Goal: Task Accomplishment & Management: Complete application form

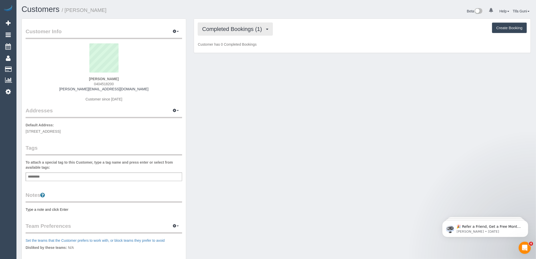
click at [240, 26] on span "Completed Bookings (1)" at bounding box center [233, 29] width 62 height 6
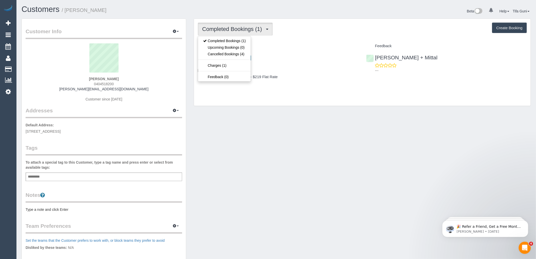
click at [313, 90] on div "Completed Bookings (1) Completed Bookings (1) Upcoming Bookings (0) Cancelled B…" at bounding box center [362, 62] width 337 height 87
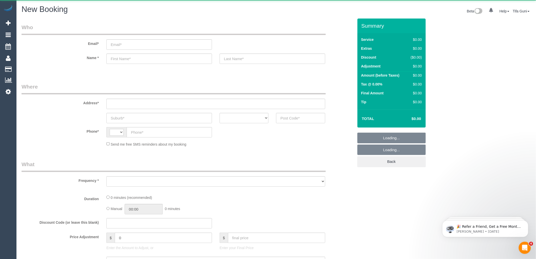
select select "object:249"
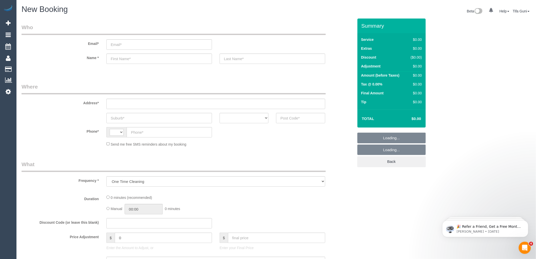
select select "string:AU"
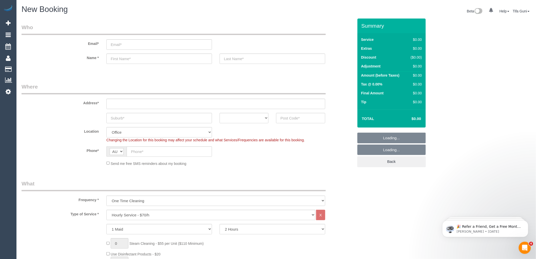
select select "object:2129"
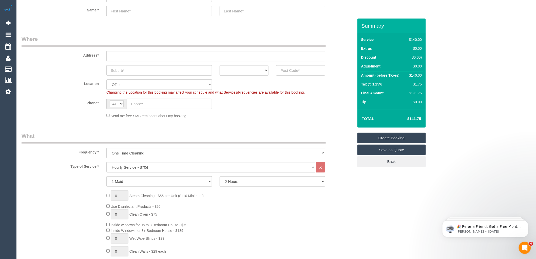
scroll to position [56, 0]
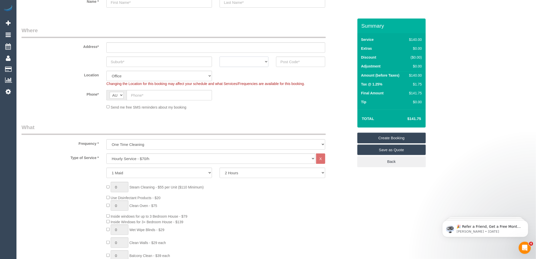
click at [257, 62] on select "ACT [GEOGRAPHIC_DATA] NT [GEOGRAPHIC_DATA] SA TAS [GEOGRAPHIC_DATA] [GEOGRAPHIC…" at bounding box center [244, 61] width 49 height 10
select select "VIC"
click at [220, 56] on select "ACT [GEOGRAPHIC_DATA] NT [GEOGRAPHIC_DATA] SA TAS [GEOGRAPHIC_DATA] [GEOGRAPHIC…" at bounding box center [244, 61] width 49 height 10
click at [138, 157] on select "Hourly Service - $70/h Hourly Service - $65/h Hourly Service - $60/h Hourly Ser…" at bounding box center [210, 158] width 209 height 10
select select "211"
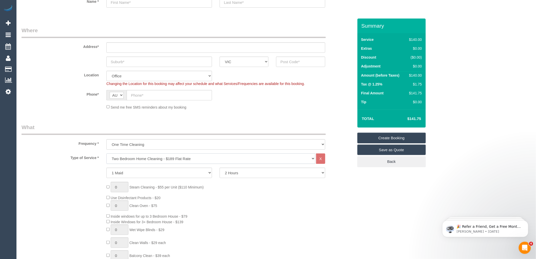
click at [106, 153] on select "Hourly Service - $70/h Hourly Service - $65/h Hourly Service - $60/h Hourly Ser…" at bounding box center [210, 158] width 209 height 10
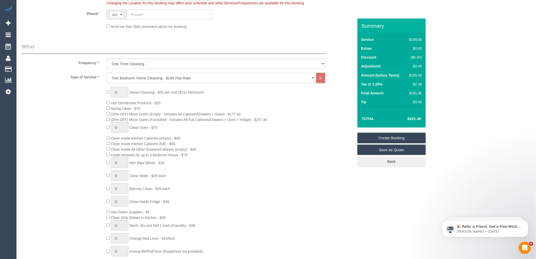
scroll to position [141, 0]
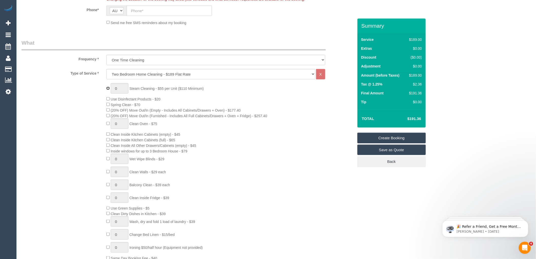
type input "1"
click at [120, 88] on input "1" at bounding box center [120, 88] width 18 height 10
type input "4"
click at [204, 115] on span "(20% OFF) Move Out/In (Furnished - Includes All Full Cabinets/Drawers + Oven + …" at bounding box center [189, 116] width 157 height 4
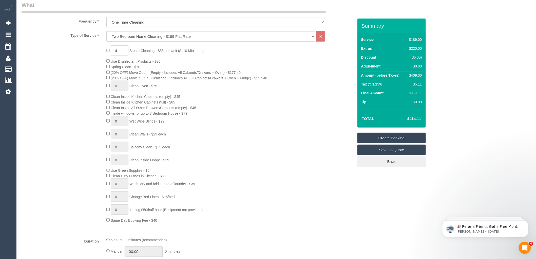
scroll to position [197, 0]
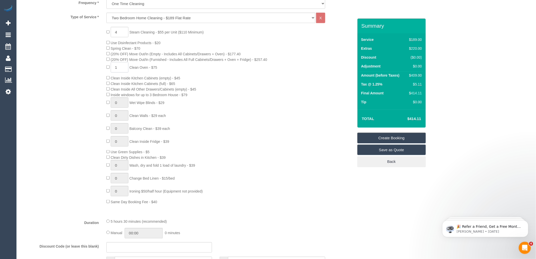
click at [119, 70] on input "1" at bounding box center [120, 67] width 18 height 10
type input "10"
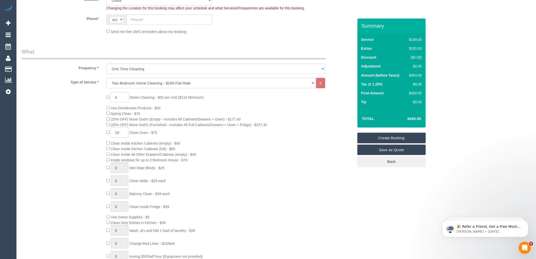
scroll to position [141, 0]
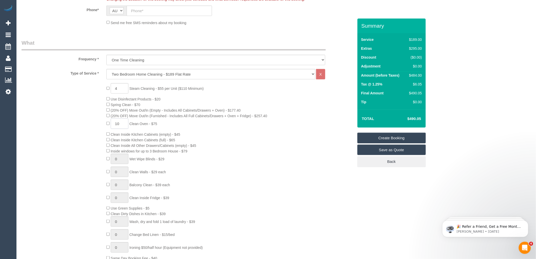
drag, startPoint x: 120, startPoint y: 125, endPoint x: 111, endPoint y: 124, distance: 9.8
click at [111, 124] on input "10" at bounding box center [120, 123] width 18 height 10
type input "0"
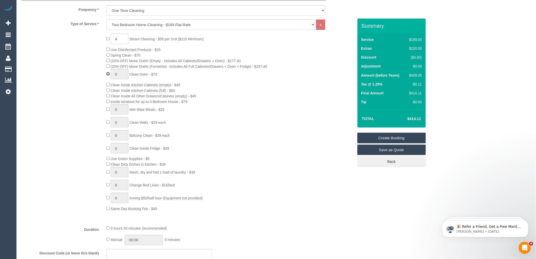
scroll to position [197, 0]
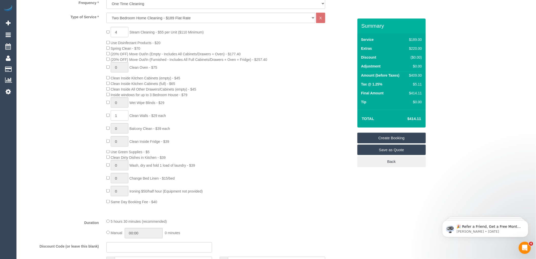
click at [108, 118] on span "1 Clean Walls - $29 each" at bounding box center [136, 115] width 60 height 4
paste input "0"
type input "10"
click at [216, 108] on div "4 Steam Cleaning - $55 per Unit ($110 Minimum) Use Disinfectant Products - $20 …" at bounding box center [230, 115] width 255 height 177
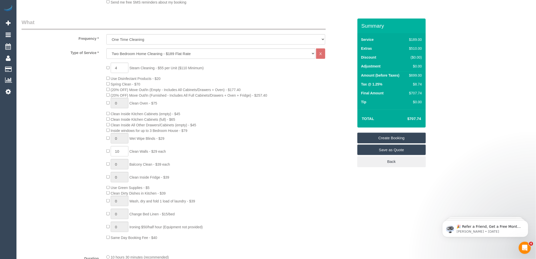
scroll to position [169, 0]
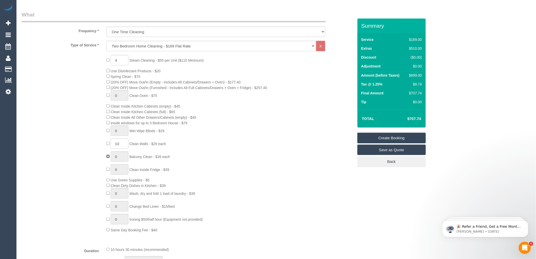
type input "1"
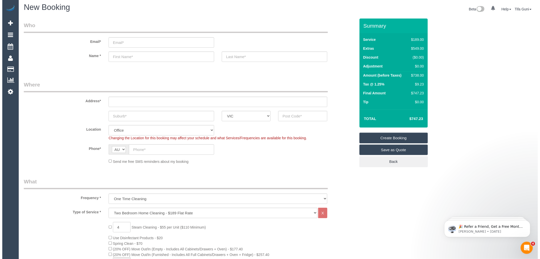
scroll to position [0, 0]
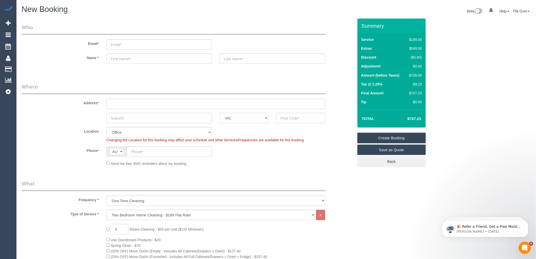
click at [119, 104] on input "text" at bounding box center [215, 104] width 219 height 10
click at [120, 43] on input "email" at bounding box center [159, 44] width 106 height 10
type input "Simon.pankov@"
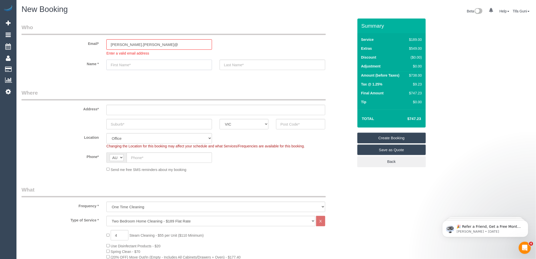
click at [126, 58] on sui-booking-customer "Email* Simon.pankov@ Enter a valid email address Name *" at bounding box center [188, 49] width 332 height 51
type input "Simon"
click at [241, 65] on input "text" at bounding box center [273, 65] width 106 height 10
click at [143, 41] on input "Simon.pankov@" at bounding box center [159, 44] width 106 height 10
click at [129, 43] on input "Simon.pankov@" at bounding box center [159, 44] width 106 height 10
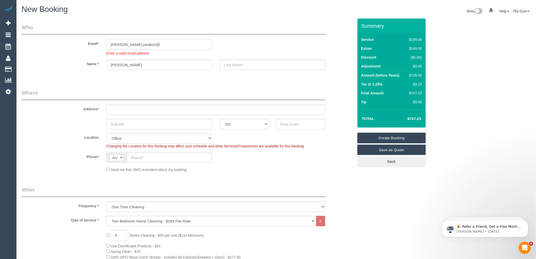
click at [142, 44] on input "Simon.panjkov@" at bounding box center [159, 44] width 106 height 10
type input "Simon.panjkov@gmail.com"
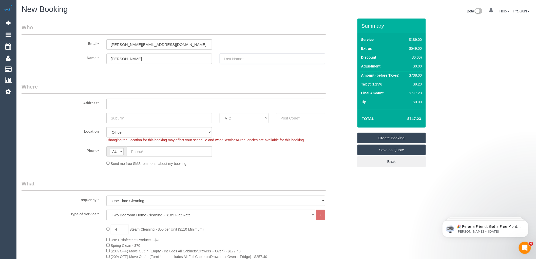
click at [238, 63] on input "text" at bounding box center [273, 58] width 106 height 10
type input "Panjkov"
click at [125, 105] on input "text" at bounding box center [215, 104] width 219 height 10
click at [139, 153] on input "text" at bounding box center [169, 151] width 85 height 10
paste input "61 428 774 881"
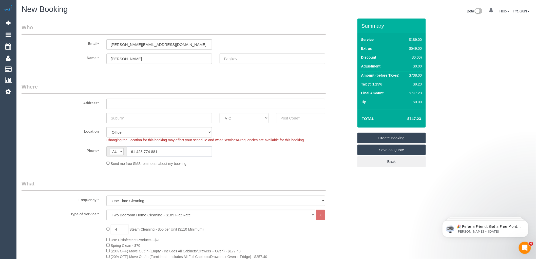
drag, startPoint x: 136, startPoint y: 151, endPoint x: 120, endPoint y: 150, distance: 15.7
click at [120, 150] on div "AF AL DZ AD AO AI AQ AG AR AM AW AU AT AZ BS BH BD BB BY BE BZ BJ BM BT BO BA B…" at bounding box center [159, 151] width 106 height 10
type input "0428 774 881"
click at [393, 151] on link "Save as Quote" at bounding box center [391, 149] width 68 height 11
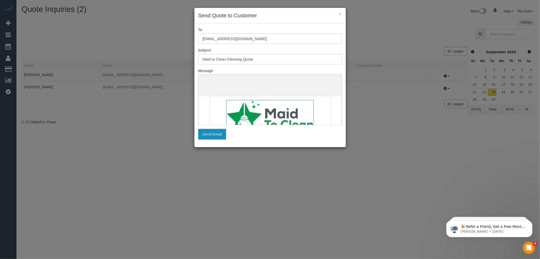
click at [211, 134] on button "Send Email" at bounding box center [212, 134] width 28 height 11
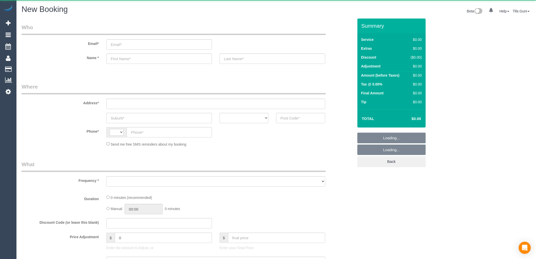
select select "string:AU"
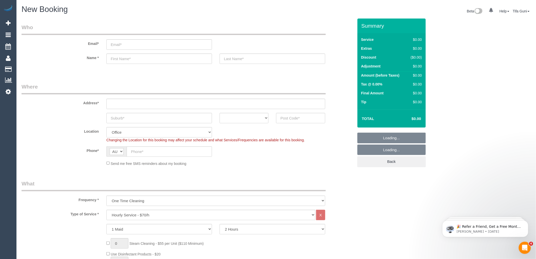
select select "object:2129"
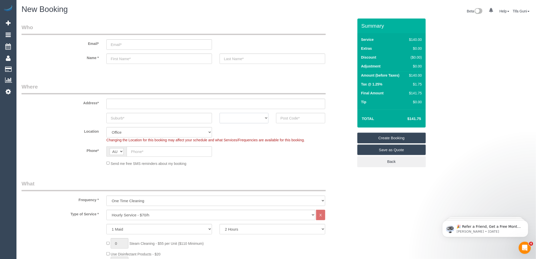
click at [252, 117] on select "ACT [GEOGRAPHIC_DATA] NT [GEOGRAPHIC_DATA] SA TAS [GEOGRAPHIC_DATA] [GEOGRAPHIC…" at bounding box center [244, 118] width 49 height 10
select select "VIC"
click at [220, 113] on select "ACT [GEOGRAPHIC_DATA] NT [GEOGRAPHIC_DATA] SA TAS [GEOGRAPHIC_DATA] [GEOGRAPHIC…" at bounding box center [244, 118] width 49 height 10
click at [135, 118] on input "text" at bounding box center [159, 118] width 106 height 10
type input "[PERSON_NAME][GEOGRAPHIC_DATA]"
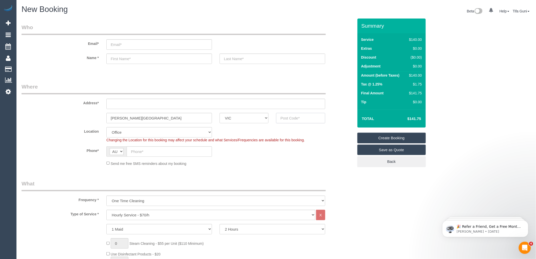
click at [305, 119] on input "text" at bounding box center [300, 118] width 49 height 10
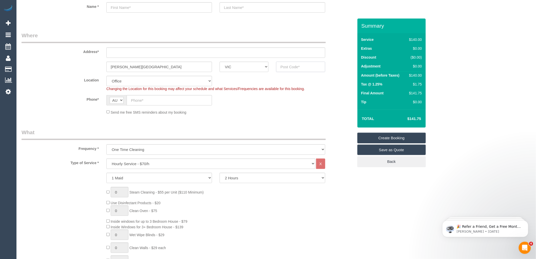
scroll to position [56, 0]
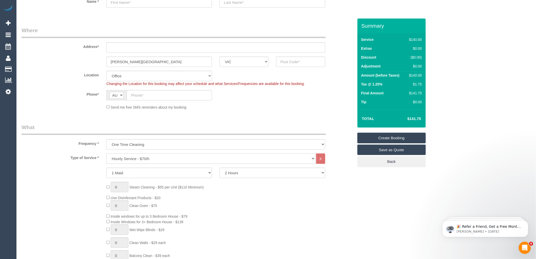
click at [130, 160] on select "Hourly Service - $70/h Hourly Service - $65/h Hourly Service - $60/h Hourly Ser…" at bounding box center [210, 158] width 209 height 10
select select "212"
click at [106, 153] on select "Hourly Service - $70/h Hourly Service - $65/h Hourly Service - $60/h Hourly Ser…" at bounding box center [210, 158] width 209 height 10
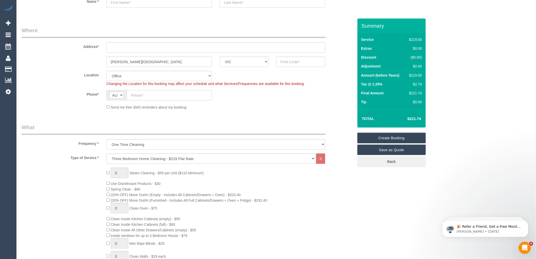
drag, startPoint x: 137, startPoint y: 95, endPoint x: 136, endPoint y: 98, distance: 2.9
click at [136, 97] on input "text" at bounding box center [169, 95] width 85 height 10
paste input "61 438 360 009"
drag, startPoint x: 136, startPoint y: 95, endPoint x: 129, endPoint y: 94, distance: 6.7
click at [129, 94] on input "61 438 360 009" at bounding box center [169, 95] width 85 height 10
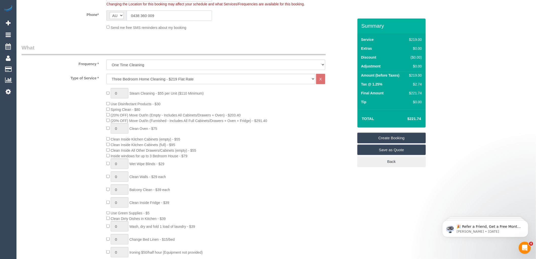
scroll to position [141, 0]
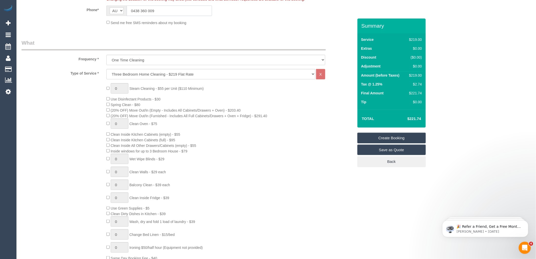
type input "0438 360 009"
click at [217, 91] on div "0 Steam Cleaning - $55 per Unit ($110 Minimum) Use Disinfectant Products - $30 …" at bounding box center [230, 171] width 255 height 177
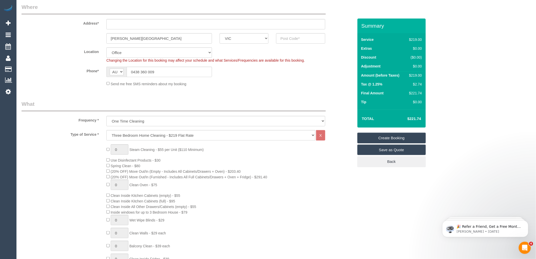
scroll to position [28, 0]
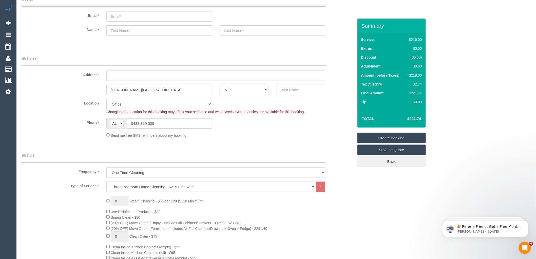
click at [299, 91] on input "text" at bounding box center [300, 90] width 49 height 10
click at [118, 78] on input "text" at bounding box center [215, 75] width 219 height 10
type input "-"
click at [291, 93] on input "text" at bounding box center [300, 90] width 49 height 10
drag, startPoint x: 157, startPoint y: 86, endPoint x: 67, endPoint y: 90, distance: 89.8
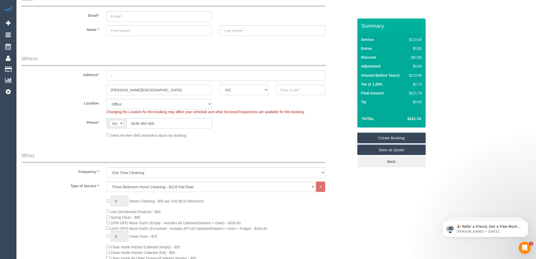
click at [67, 90] on div "[PERSON_NAME][GEOGRAPHIC_DATA] ACT [GEOGRAPHIC_DATA] NT [GEOGRAPHIC_DATA] SA TA…" at bounding box center [188, 90] width 340 height 10
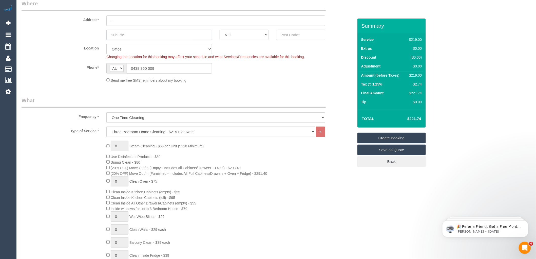
scroll to position [84, 0]
click at [133, 115] on select "One Time Cleaning Weekly - 10% Off - 10.00% (0% for the First Booking) Fortnigh…" at bounding box center [215, 116] width 219 height 10
select select "object:2133"
click at [106, 111] on select "One Time Cleaning Weekly - 10% Off - 10.00% (0% for the First Booking) Fortnigh…" at bounding box center [215, 116] width 219 height 10
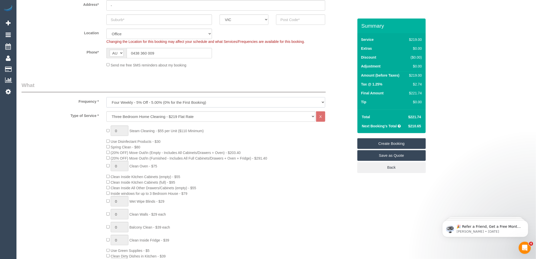
scroll to position [112, 0]
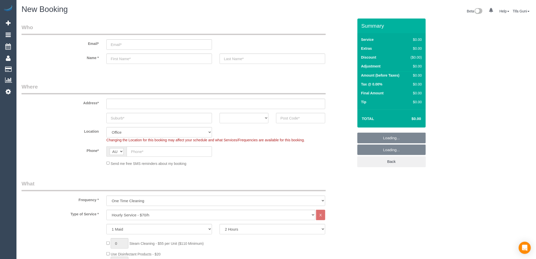
select select "object:2129"
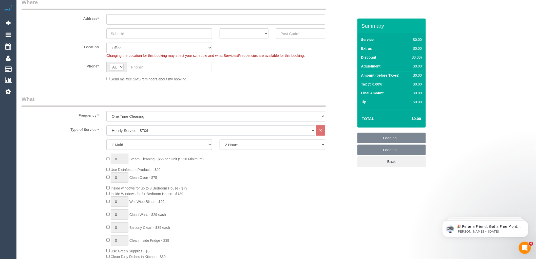
click at [133, 131] on select "Hourly Service - $70/h Hourly Service - $65/h Hourly Service - $60/h Hourly Ser…" at bounding box center [210, 130] width 209 height 10
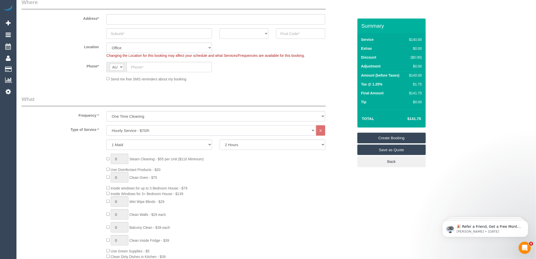
select select "213"
click at [106, 125] on select "Hourly Service - $70/h Hourly Service - $65/h Hourly Service - $60/h Hourly Ser…" at bounding box center [210, 130] width 209 height 10
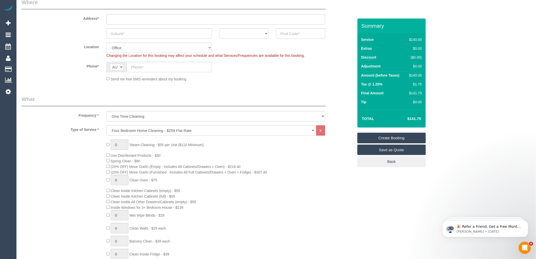
click at [285, 166] on div "0 Steam Cleaning - $55 per Unit ($110 Minimum) Use Disinfectant Products - $30 …" at bounding box center [230, 227] width 255 height 177
drag, startPoint x: 422, startPoint y: 81, endPoint x: 412, endPoint y: 83, distance: 11.1
click at [412, 83] on td "$5.98" at bounding box center [414, 84] width 17 height 9
copy div "$5.98"
drag, startPoint x: 424, startPoint y: 118, endPoint x: 406, endPoint y: 118, distance: 17.7
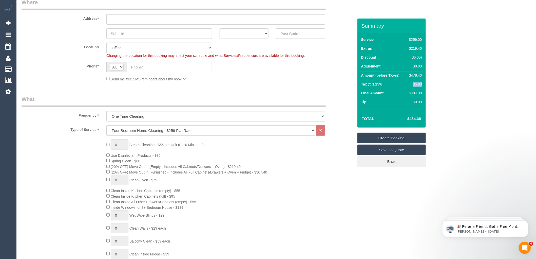
click at [406, 118] on div "Total $484.38" at bounding box center [391, 118] width 68 height 18
copy table "Total"
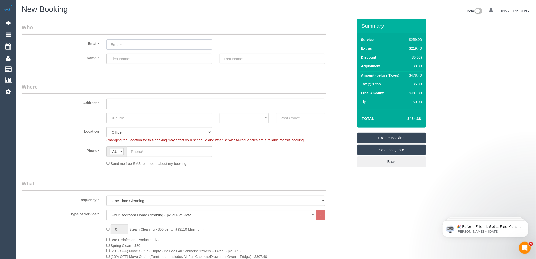
click at [121, 46] on input "email" at bounding box center [159, 44] width 106 height 10
type input "Hallo@eozzie.com.au"
click at [128, 60] on input "text" at bounding box center [159, 58] width 106 height 10
type input "Cherry"
click at [232, 56] on input "text" at bounding box center [273, 58] width 106 height 10
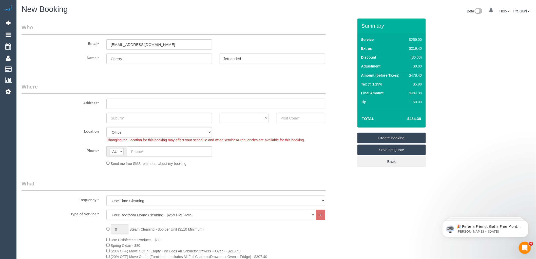
type input "fernanded"
click at [118, 103] on input "text" at bounding box center [215, 104] width 219 height 10
type input "52 signature boulivered"
click at [116, 117] on input "text" at bounding box center [159, 118] width 106 height 10
type input "Point Cook"
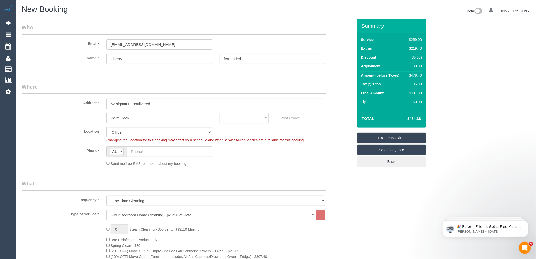
click at [260, 118] on select "ACT [GEOGRAPHIC_DATA] NT [GEOGRAPHIC_DATA] SA TAS [GEOGRAPHIC_DATA] [GEOGRAPHIC…" at bounding box center [244, 118] width 49 height 10
select select "VIC"
click at [220, 113] on select "ACT [GEOGRAPHIC_DATA] NT [GEOGRAPHIC_DATA] SA TAS [GEOGRAPHIC_DATA] [GEOGRAPHIC…" at bounding box center [244, 118] width 49 height 10
drag, startPoint x: 139, startPoint y: 118, endPoint x: 77, endPoint y: 118, distance: 61.8
click at [77, 118] on div "Point Cook ACT NSW NT QLD SA TAS VIC WA" at bounding box center [188, 118] width 340 height 10
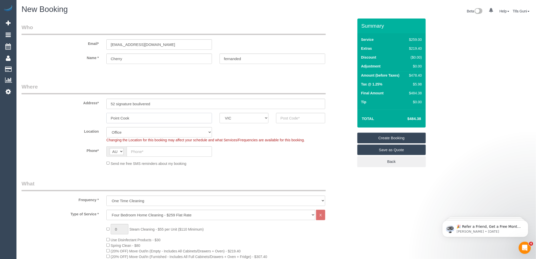
click at [156, 118] on input "Point Cook" at bounding box center [159, 118] width 106 height 10
click at [137, 151] on input "text" at bounding box center [169, 151] width 85 height 10
paste input "61 468 556 586"
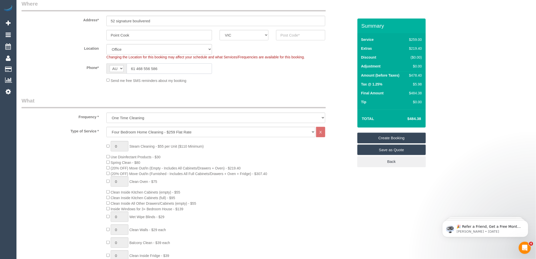
scroll to position [84, 0]
drag, startPoint x: 133, startPoint y: 65, endPoint x: 129, endPoint y: 65, distance: 3.8
click at [129, 65] on input "61 468 556 586" at bounding box center [169, 67] width 85 height 10
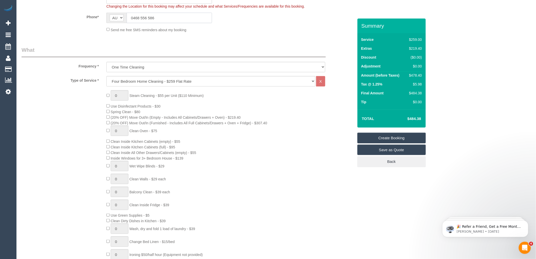
scroll to position [141, 0]
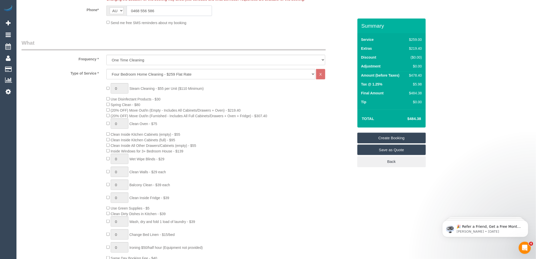
type input "0468 556 586"
click at [129, 74] on select "Hourly Service - $70/h Hourly Service - $65/h Hourly Service - $60/h Hourly Ser…" at bounding box center [210, 74] width 209 height 10
click at [106, 69] on select "Hourly Service - $70/h Hourly Service - $65/h Hourly Service - $60/h Hourly Ser…" at bounding box center [210, 74] width 209 height 10
click at [140, 58] on select "One Time Cleaning Weekly - 10% Off - 10.00% (0% for the First Booking) Fortnigh…" at bounding box center [215, 60] width 219 height 10
click at [186, 41] on legend "What" at bounding box center [174, 44] width 304 height 11
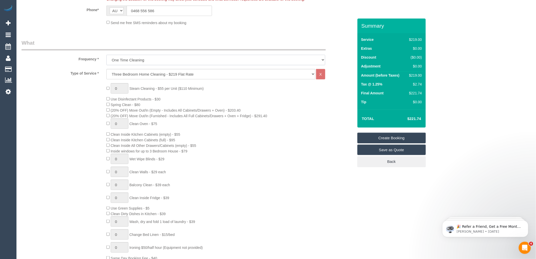
click at [147, 61] on select "One Time Cleaning Weekly - 10% Off - 10.00% (0% for the First Booking) Fortnigh…" at bounding box center [215, 60] width 219 height 10
click at [135, 74] on select "Hourly Service - $70/h Hourly Service - $65/h Hourly Service - $60/h Hourly Ser…" at bounding box center [210, 74] width 209 height 10
select select "213"
click at [106, 69] on select "Hourly Service - $70/h Hourly Service - $65/h Hourly Service - $60/h Hourly Ser…" at bounding box center [210, 74] width 209 height 10
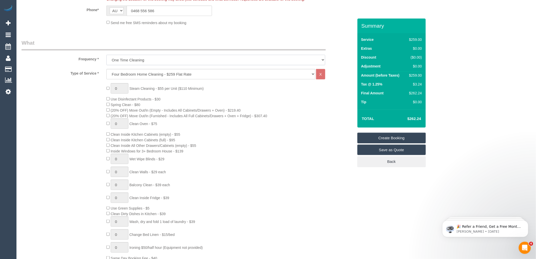
click at [148, 58] on select "One Time Cleaning Weekly - 10% Off - 10.00% (0% for the First Booking) Fortnigh…" at bounding box center [215, 60] width 219 height 10
select select "object:2130"
click at [106, 55] on select "One Time Cleaning Weekly - 10% Off - 10.00% (0% for the First Booking) Fortnigh…" at bounding box center [215, 60] width 219 height 10
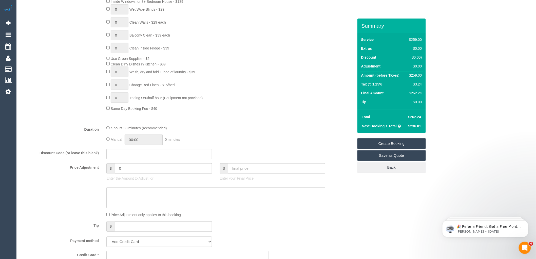
scroll to position [281, 0]
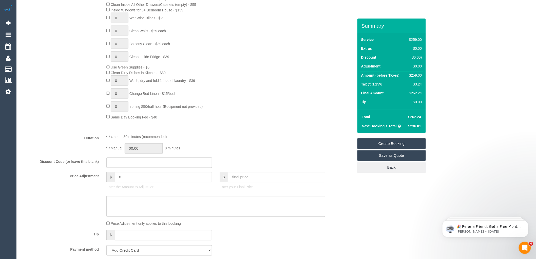
type input "1"
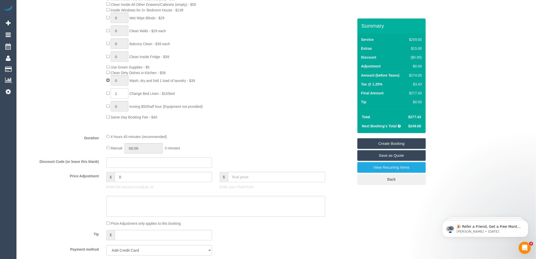
type input "1"
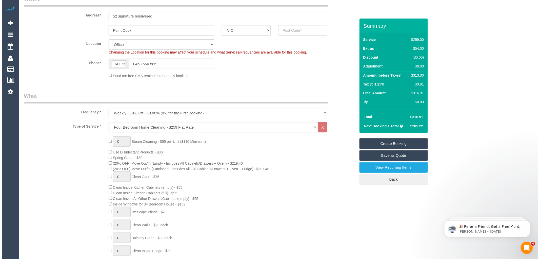
scroll to position [0, 0]
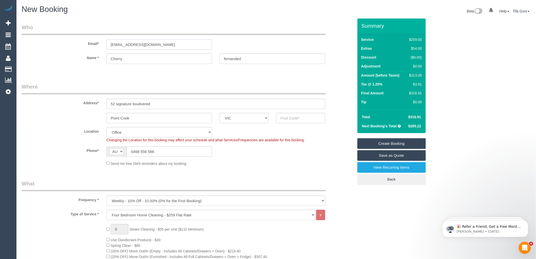
click at [115, 44] on input "Hallo@eozzie.com.au" at bounding box center [159, 44] width 106 height 10
type input "Hello@eozzie.com.au"
click at [225, 59] on input "fernanded" at bounding box center [273, 58] width 106 height 10
click at [244, 59] on input "Fernanded" at bounding box center [273, 58] width 106 height 10
type input "Fernandes"
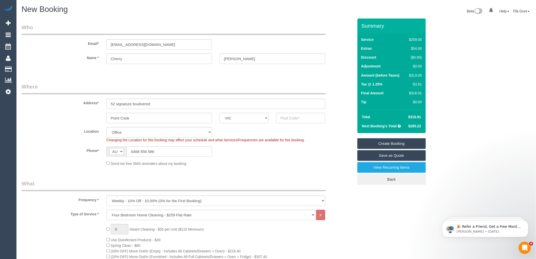
click at [395, 157] on link "Save as Quote" at bounding box center [391, 155] width 68 height 11
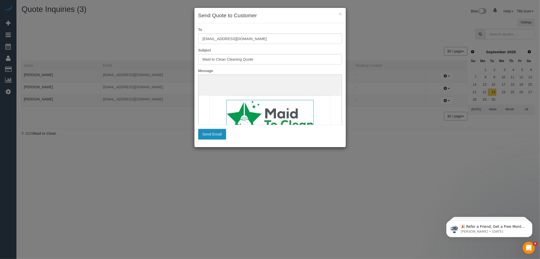
click at [214, 132] on button "Send Email" at bounding box center [212, 134] width 28 height 11
